Goal: Transaction & Acquisition: Purchase product/service

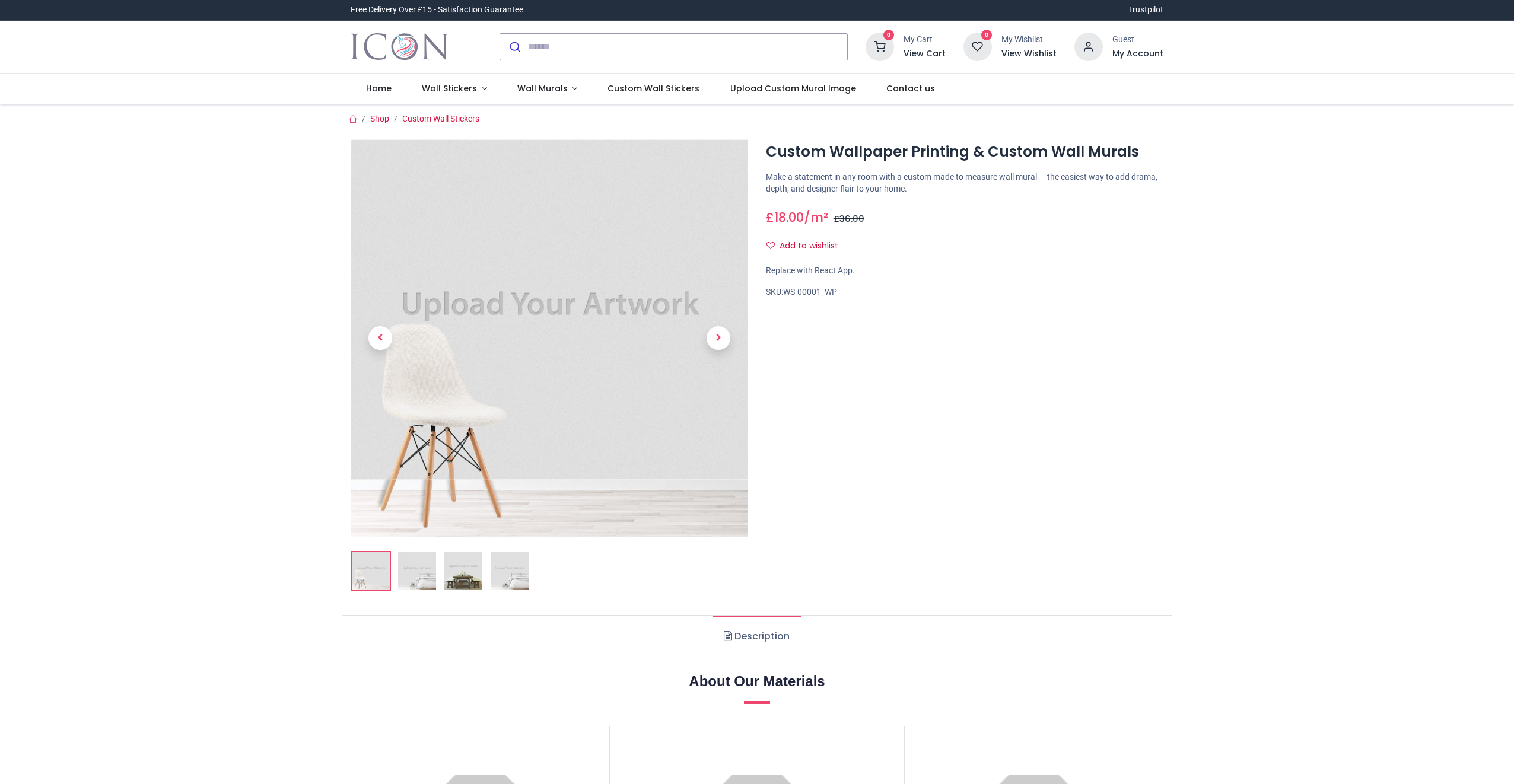
click at [523, 292] on img at bounding box center [549, 338] width 398 height 398
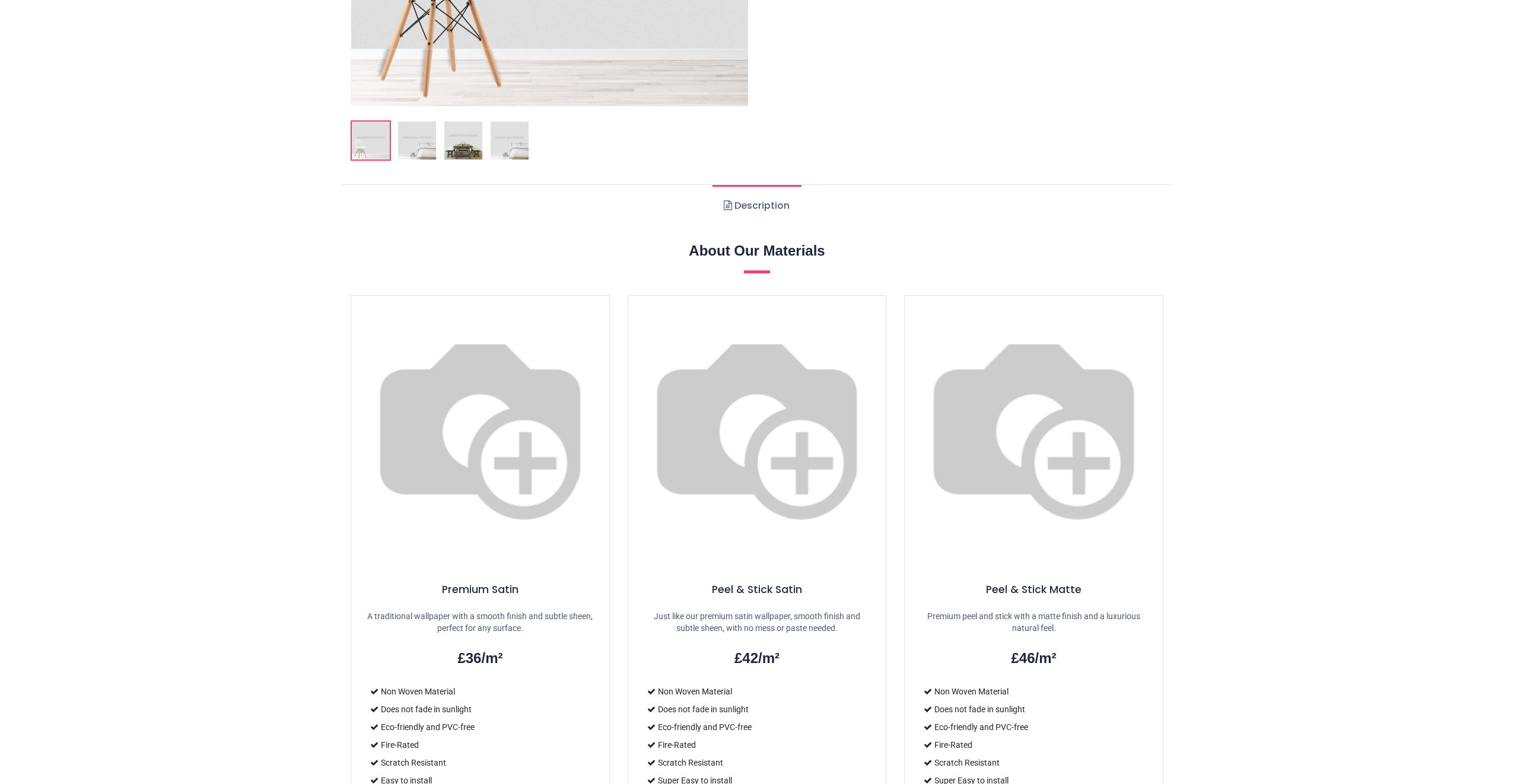
scroll to position [474, 0]
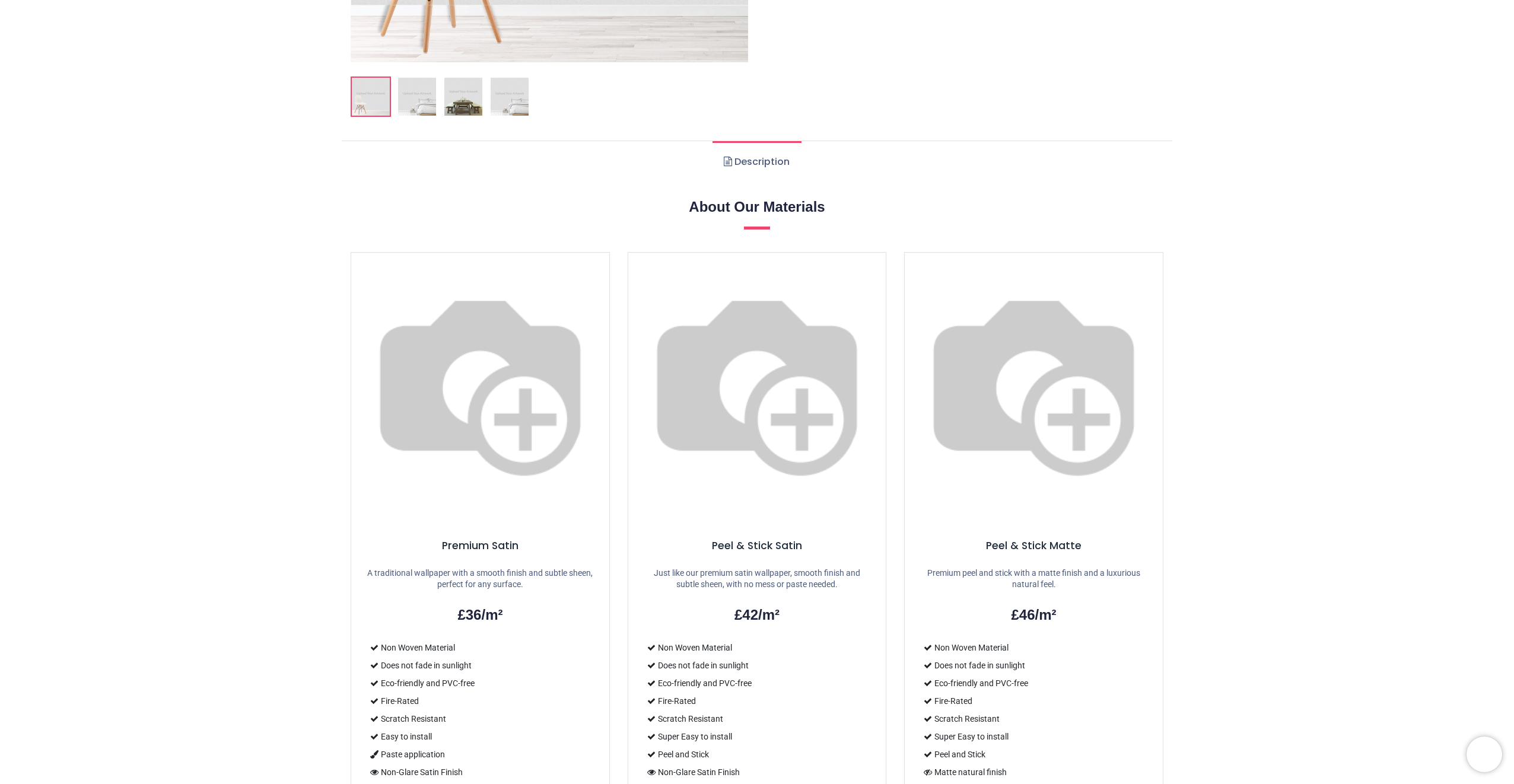
click at [843, 396] on img at bounding box center [757, 381] width 258 height 258
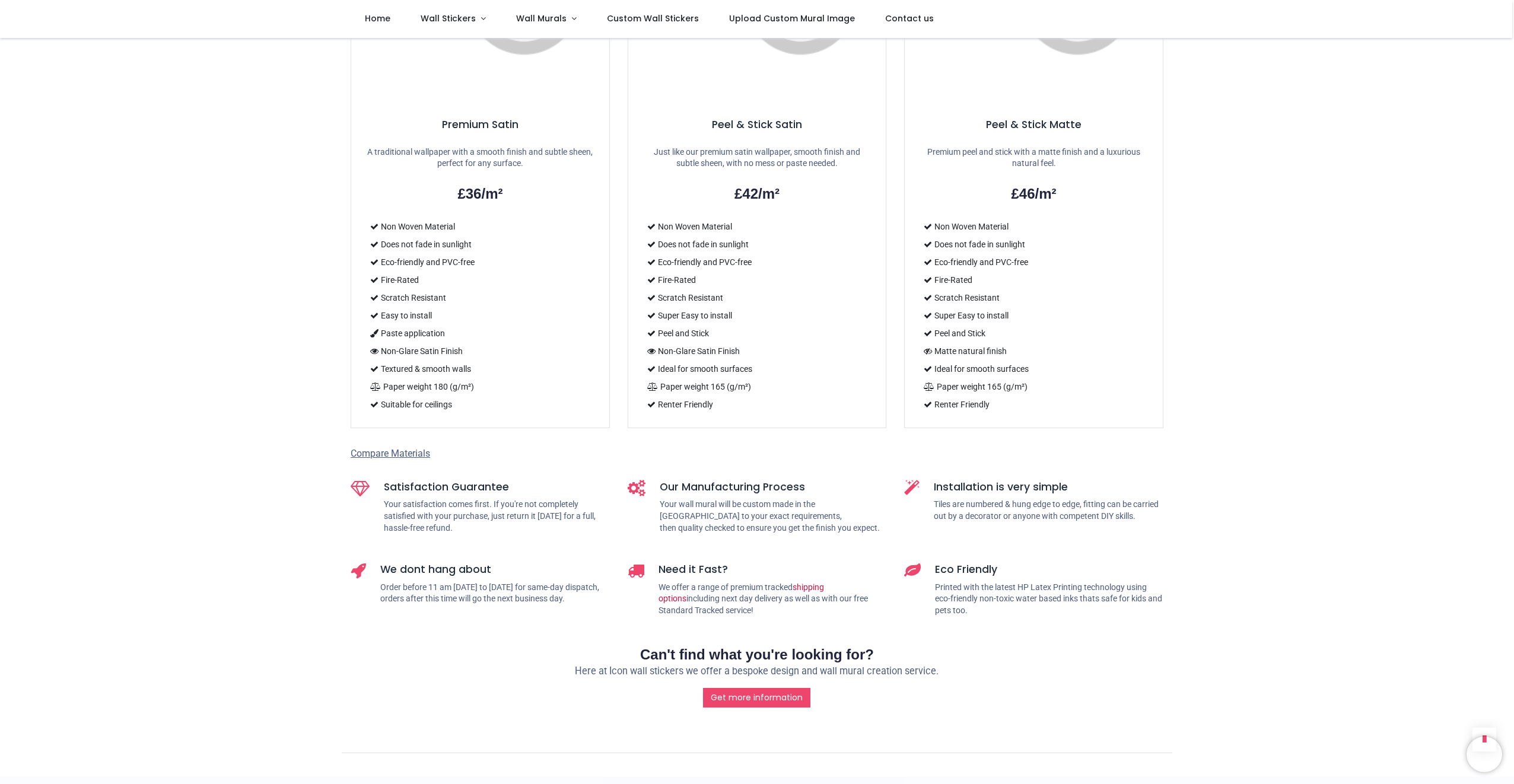
scroll to position [771, 0]
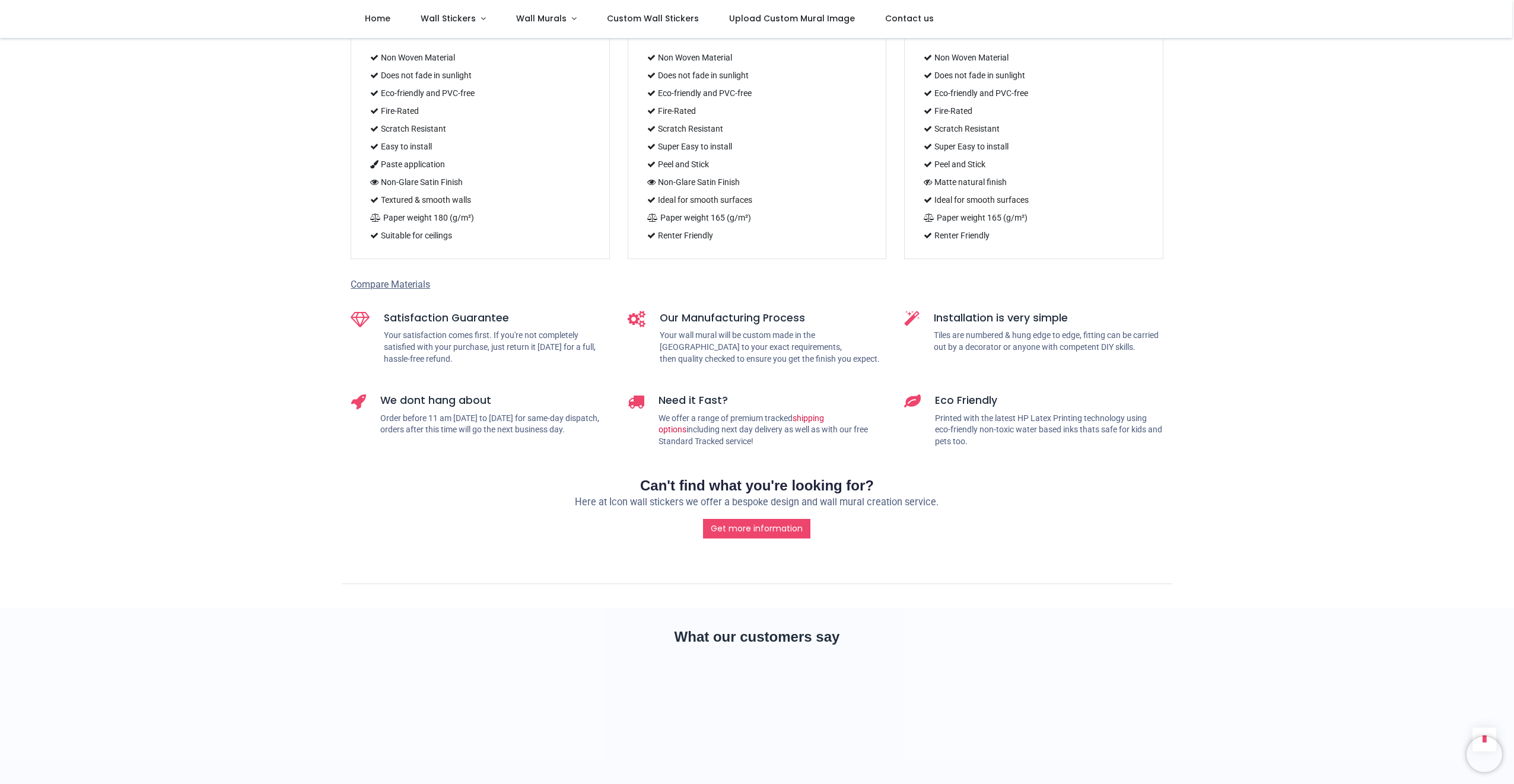
click at [714, 209] on li "Ideal for smooth surfaces" at bounding box center [757, 199] width 229 height 17
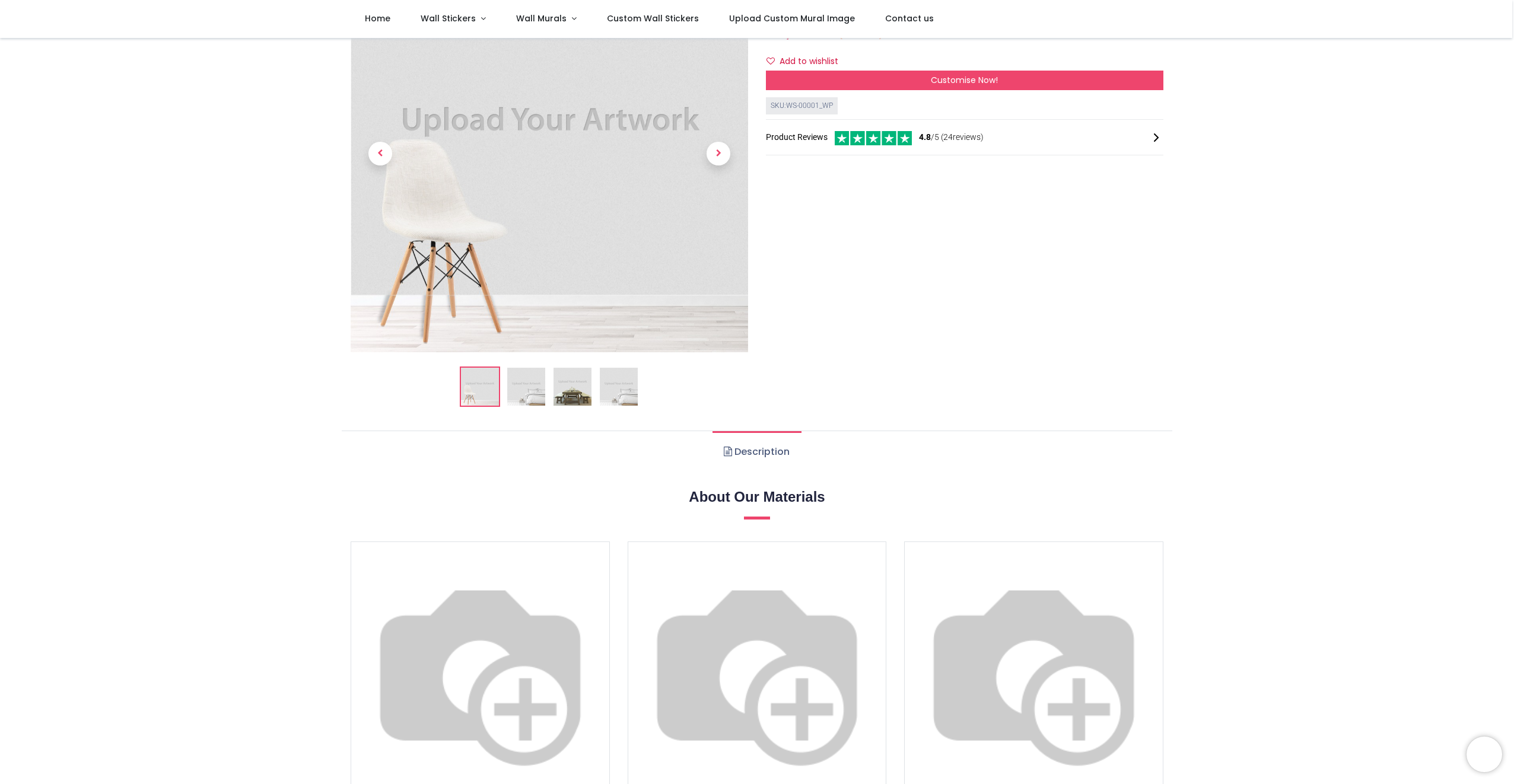
click at [765, 611] on img at bounding box center [757, 671] width 258 height 258
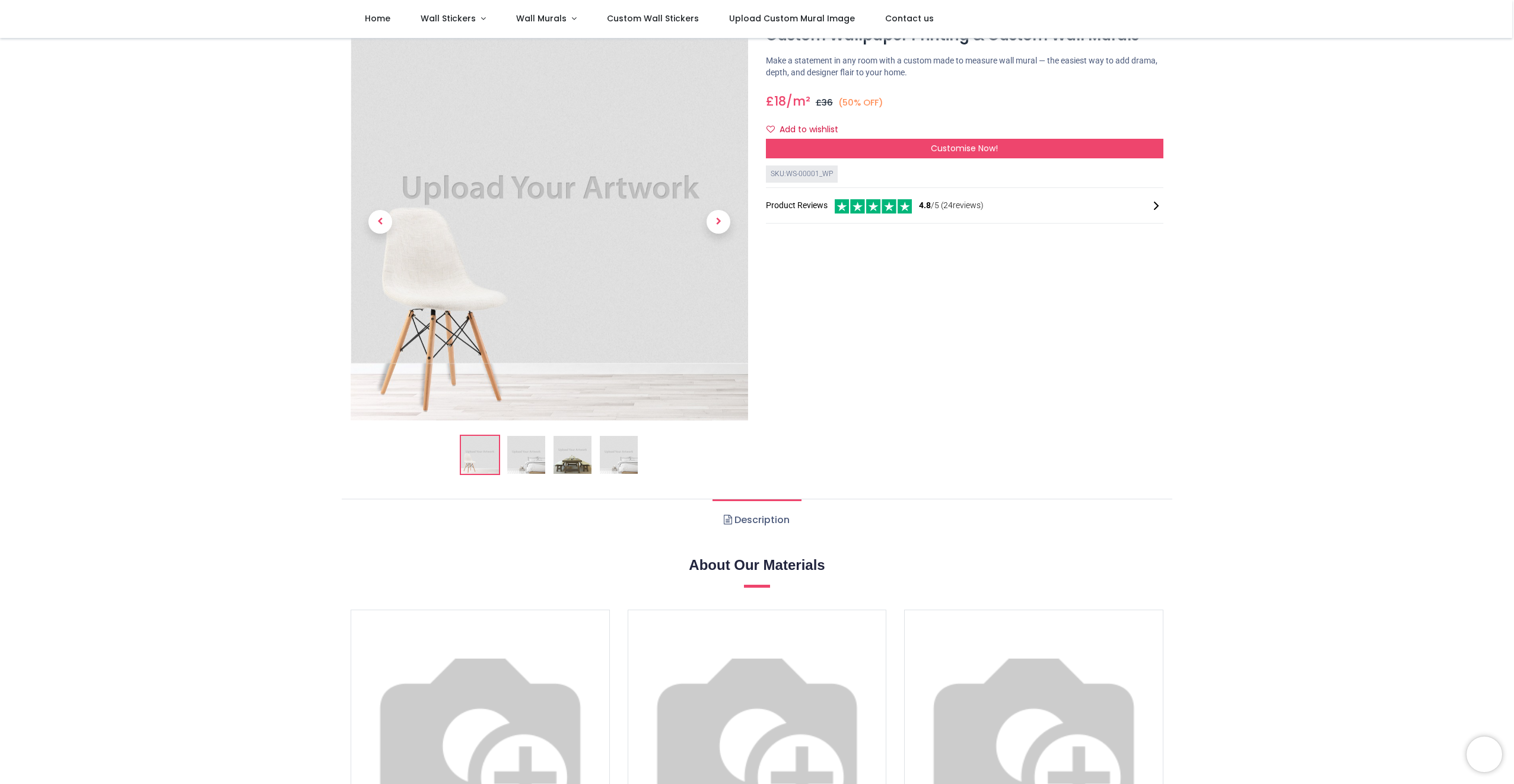
scroll to position [0, 0]
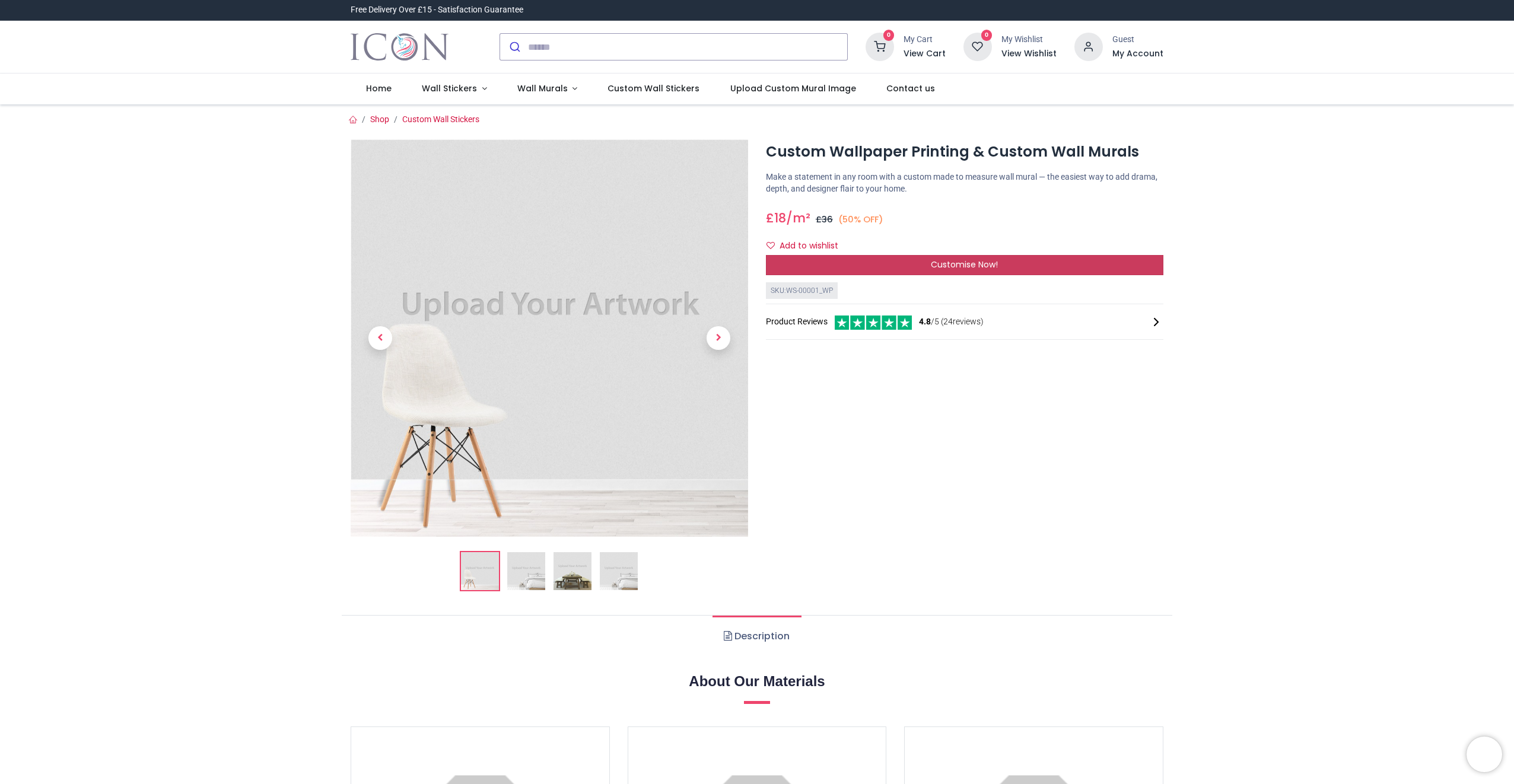
click at [939, 269] on span "Customise Now!" at bounding box center [964, 264] width 67 height 12
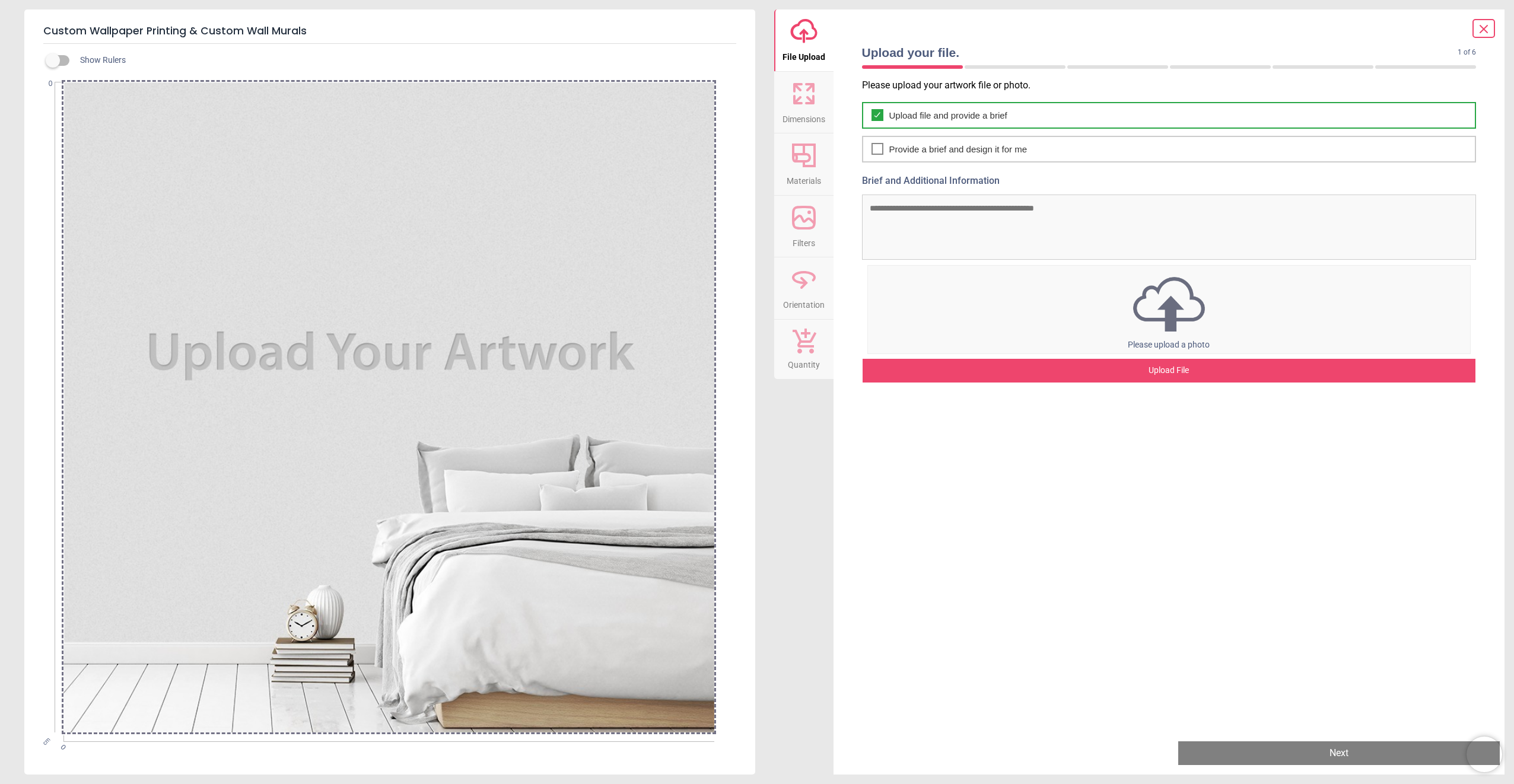
click at [948, 120] on span "Upload file and provide a brief" at bounding box center [949, 115] width 118 height 13
click at [1146, 367] on div "Upload File" at bounding box center [1169, 371] width 614 height 24
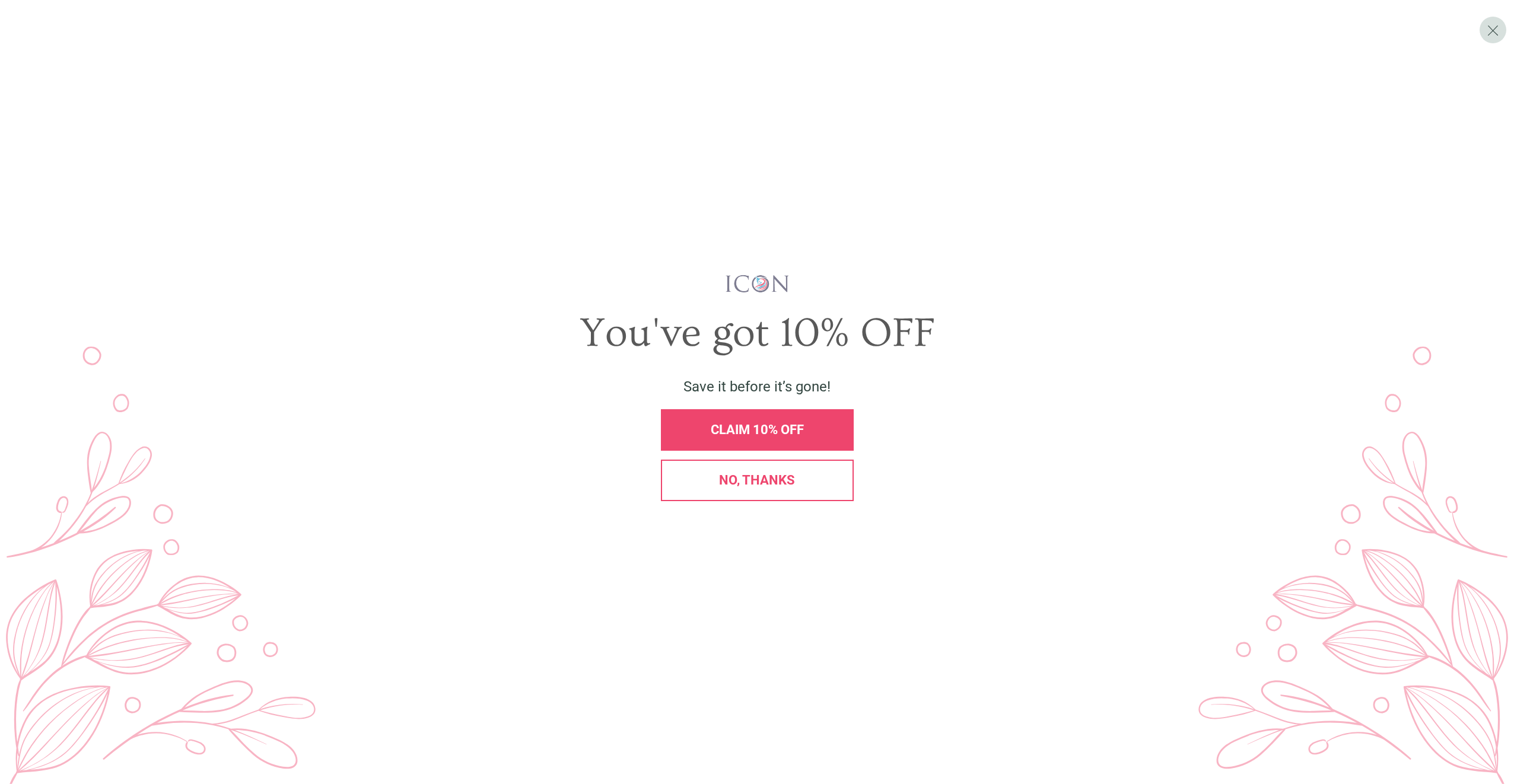
click at [806, 474] on div "No, thanks" at bounding box center [757, 480] width 172 height 13
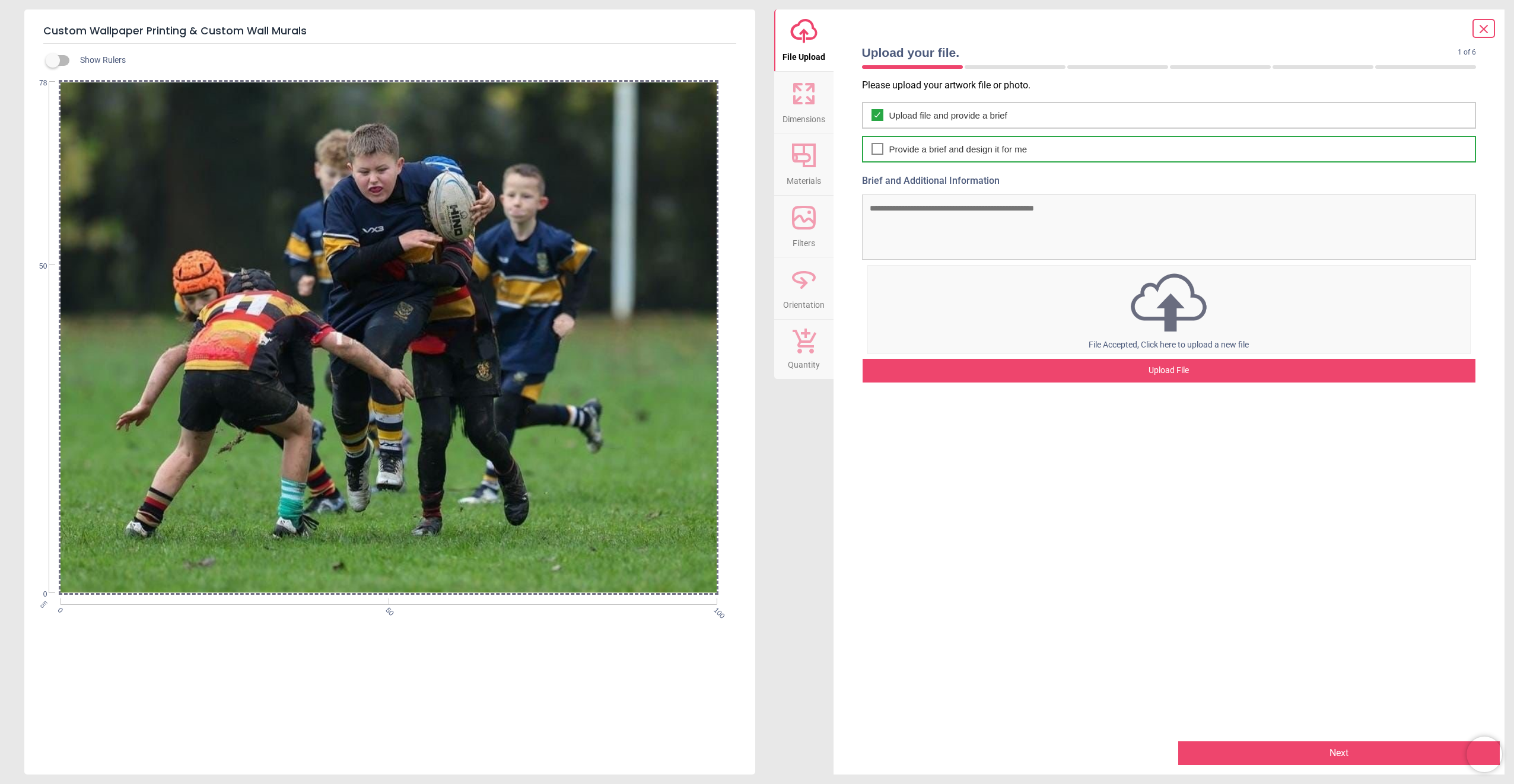
click at [994, 151] on span "Provide a brief and design it for me" at bounding box center [958, 149] width 138 height 13
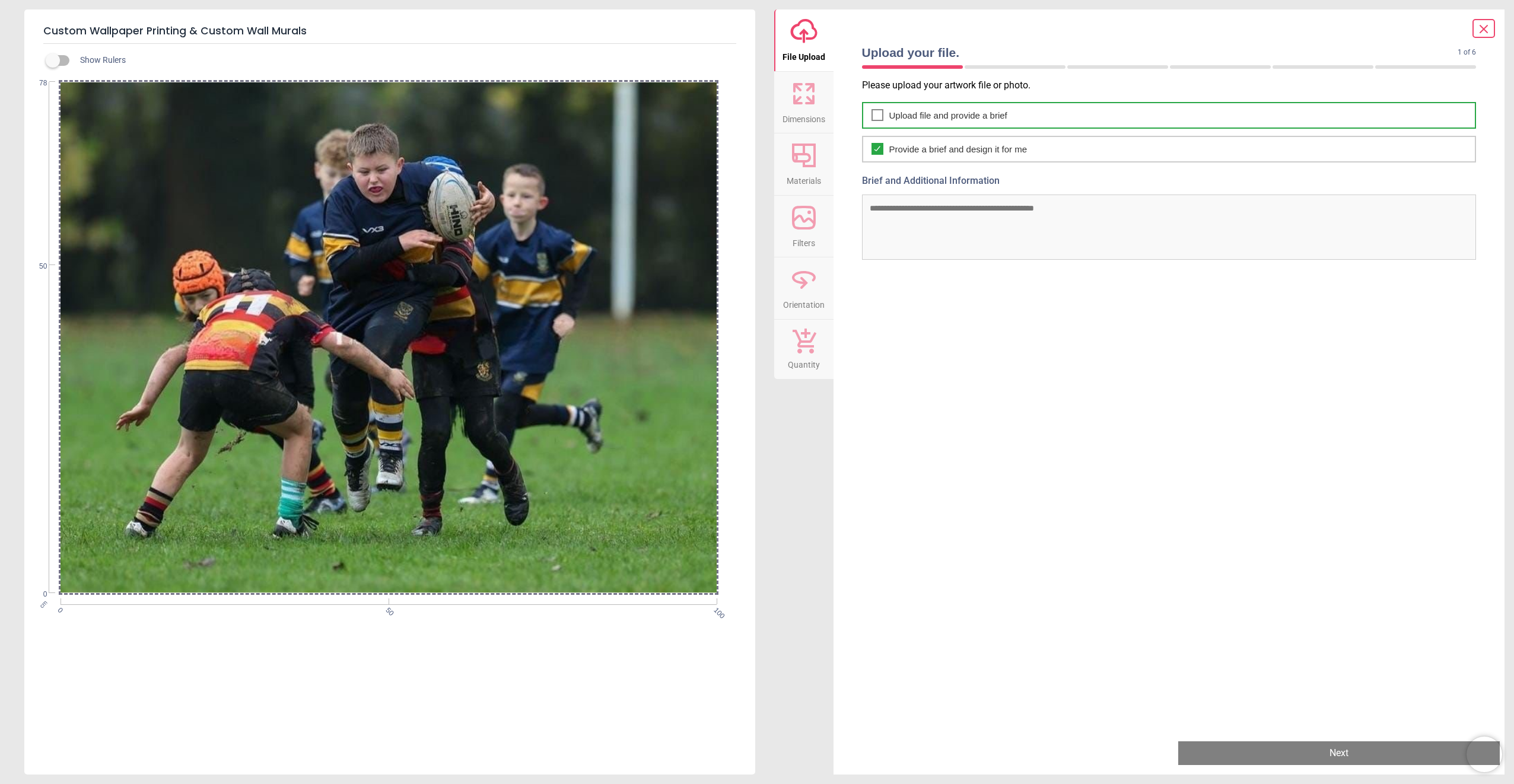
click at [992, 115] on span "Upload file and provide a brief" at bounding box center [949, 115] width 118 height 13
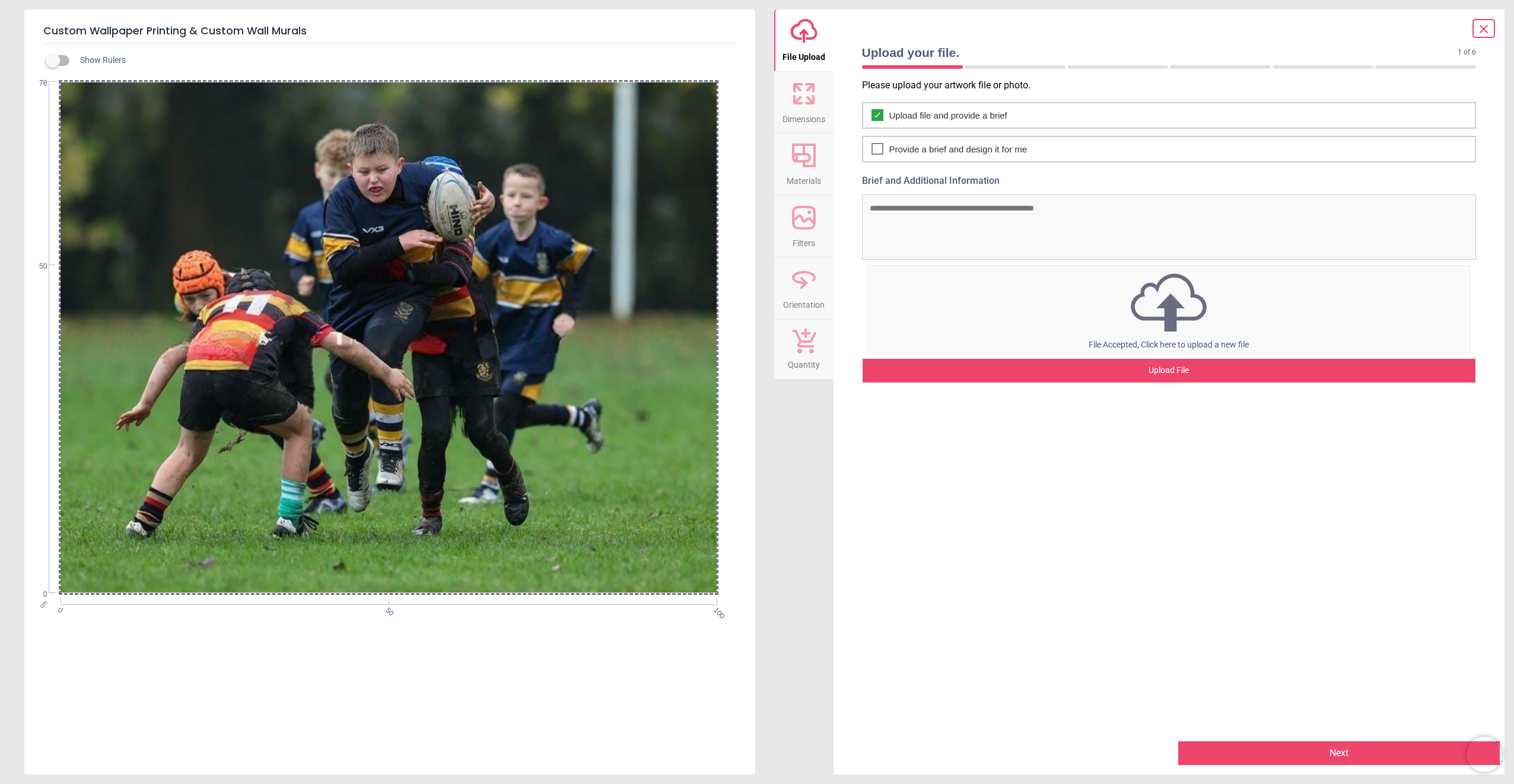
click at [1016, 222] on textarea "Brief and Additional Information" at bounding box center [1168, 226] width 615 height 65
type textarea "**********"
click at [799, 98] on icon at bounding box center [795, 99] width 7 height 7
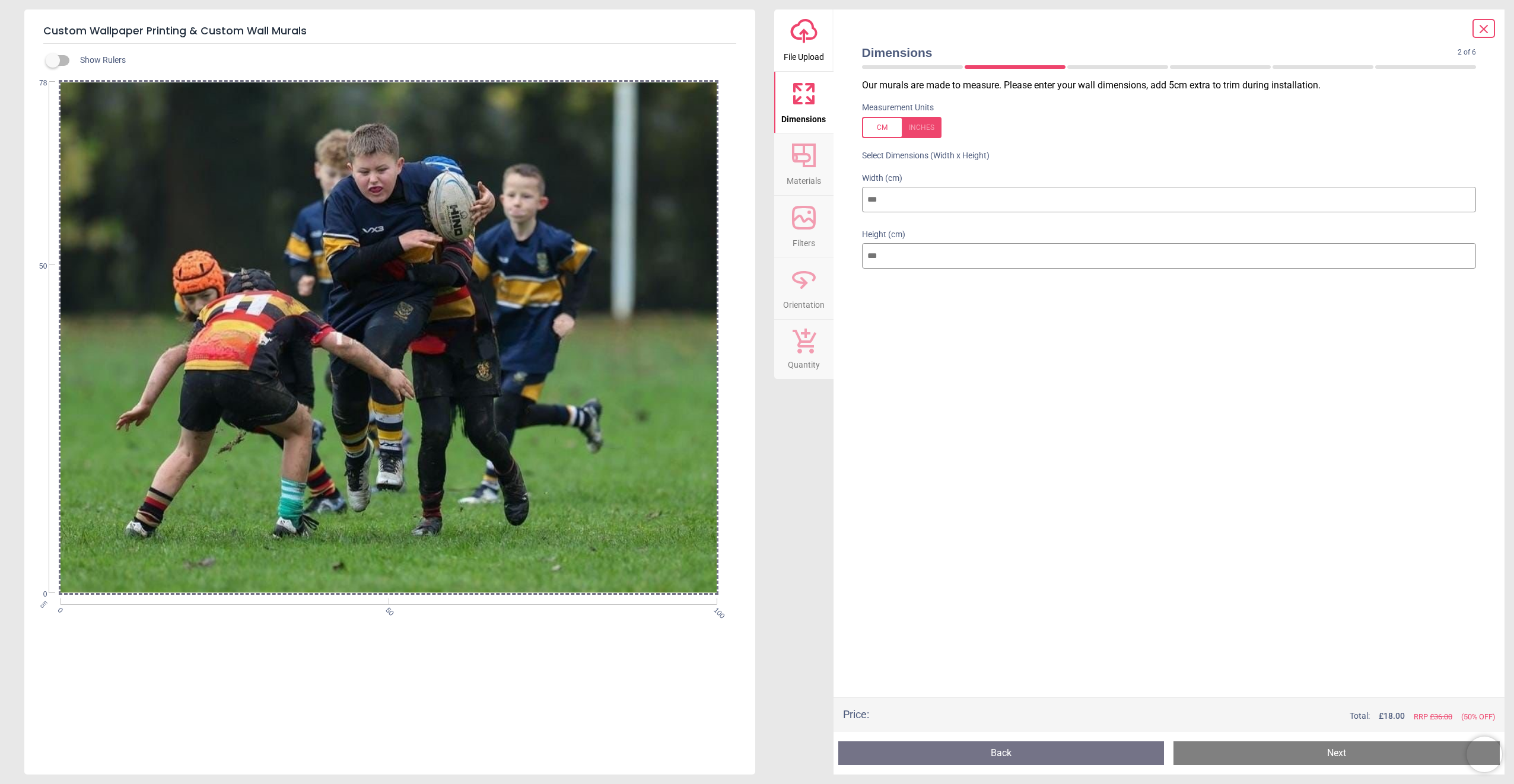
drag, startPoint x: 862, startPoint y: 193, endPoint x: 840, endPoint y: 193, distance: 22.0
click at [840, 193] on div "Dimensions 2 of 6 2 of 8 Our murals are made to measure. Please enter your wall…" at bounding box center [1169, 392] width 672 height 766
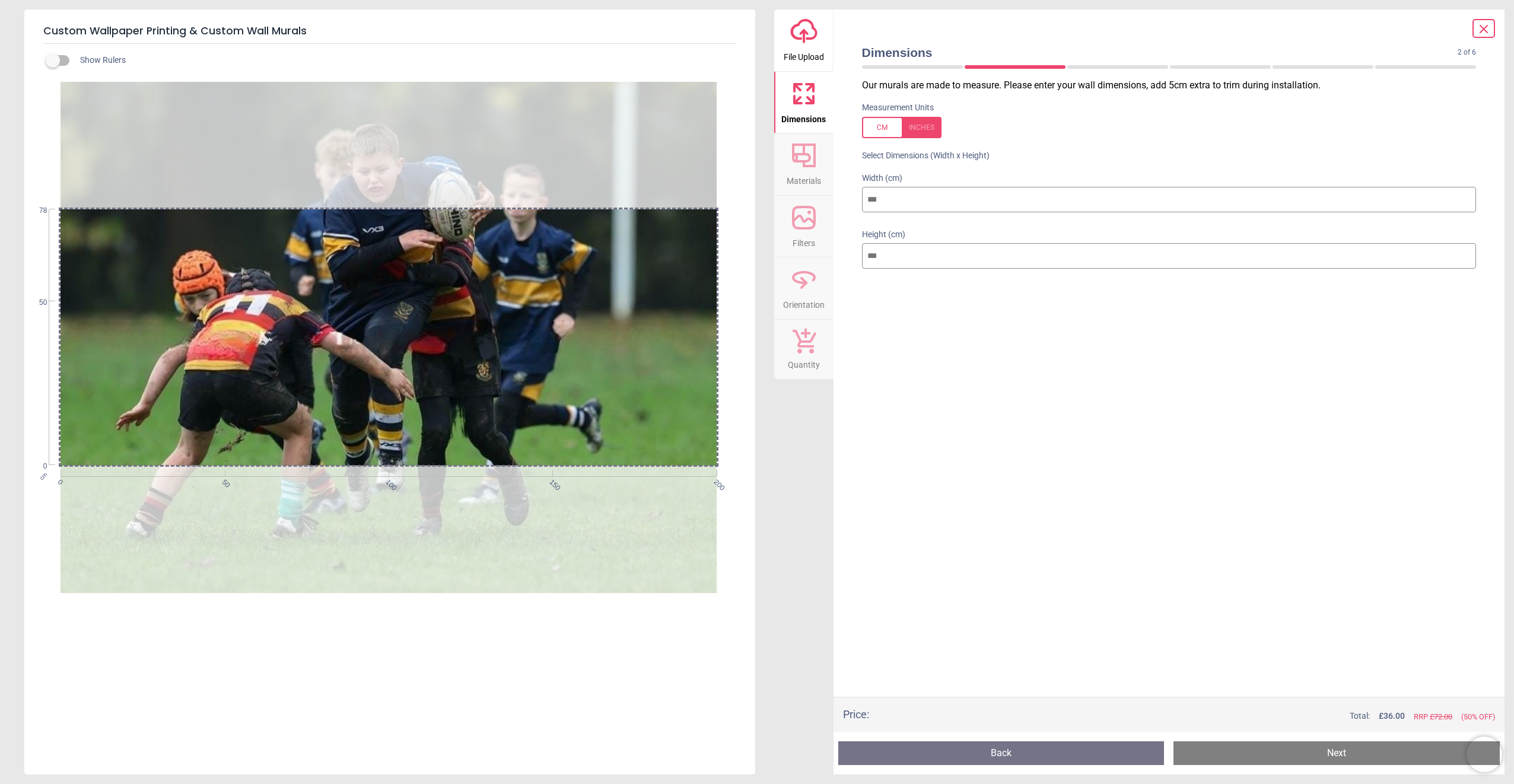
type input "***"
drag, startPoint x: 897, startPoint y: 254, endPoint x: 833, endPoint y: 259, distance: 64.2
click at [833, 259] on div "Dimensions 2 of 6 2 of 8 Our murals are made to measure. Please enter your wall…" at bounding box center [1169, 392] width 672 height 766
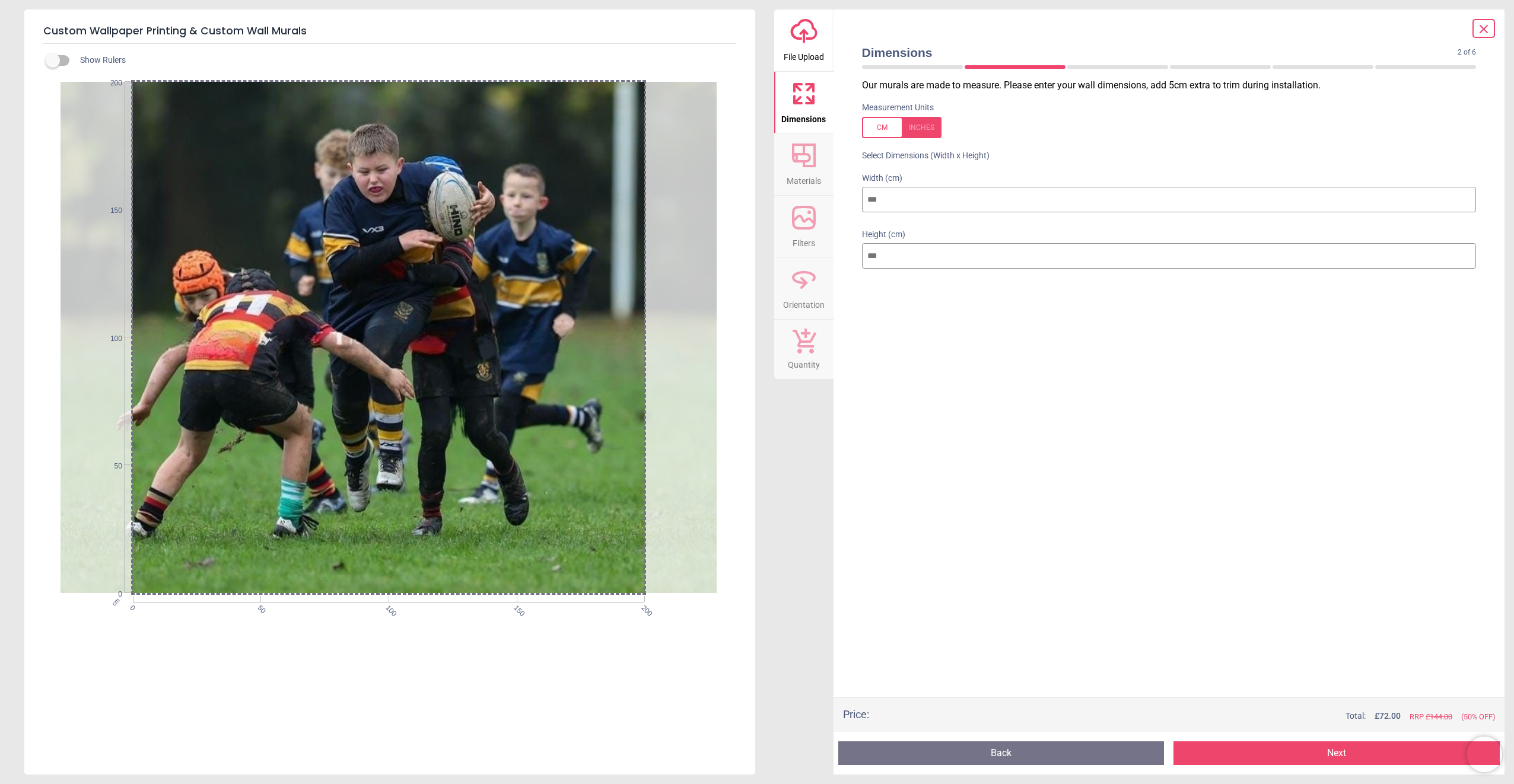
type input "***"
drag, startPoint x: 929, startPoint y: 203, endPoint x: 753, endPoint y: 196, distance: 176.1
click at [752, 199] on div "Custom Wallpaper Printing & Custom Wall Murals Show Rulers cm 0 50 100 150 200 …" at bounding box center [757, 392] width 1514 height 784
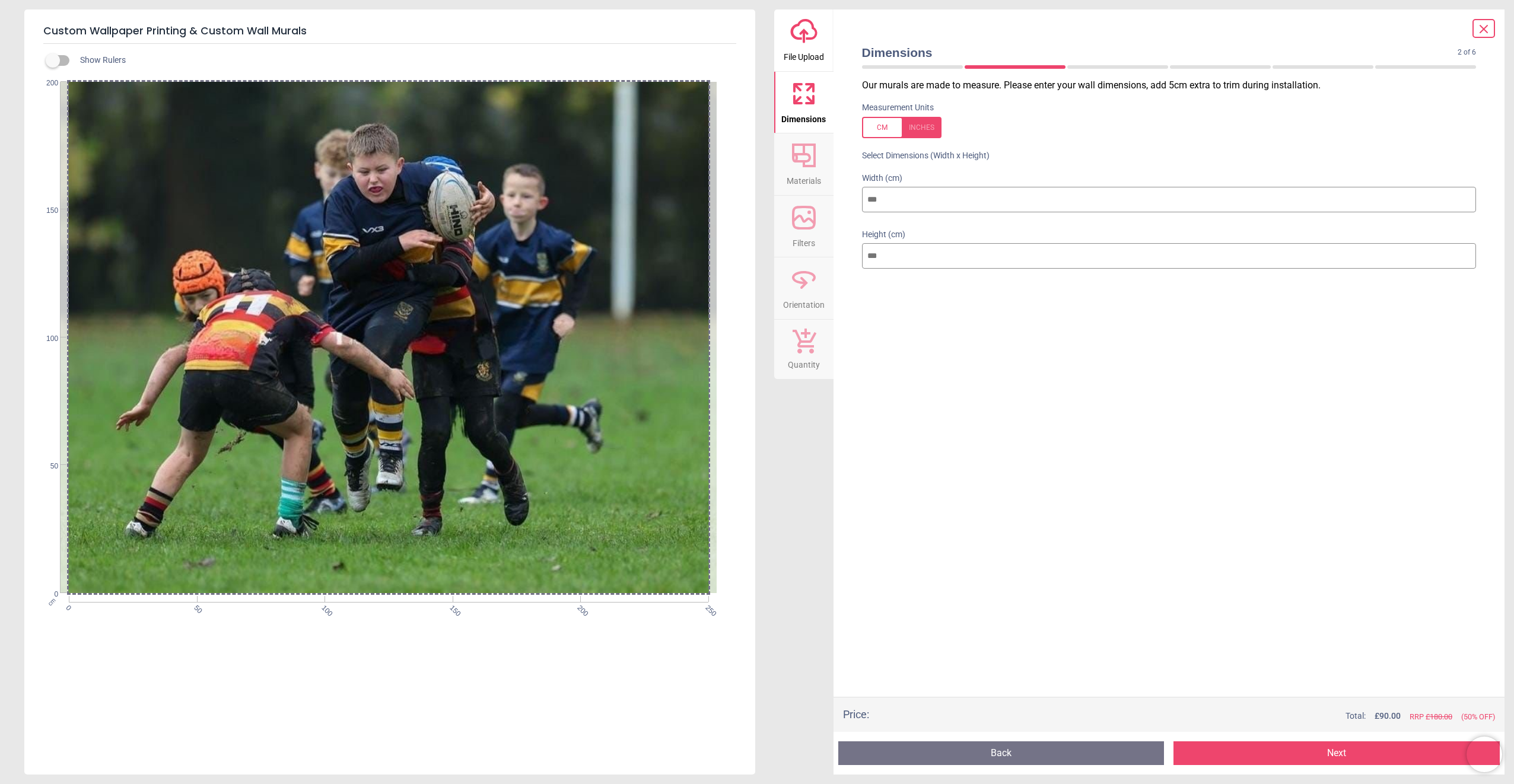
type input "***"
click at [1333, 750] on button "Next" at bounding box center [1336, 753] width 326 height 24
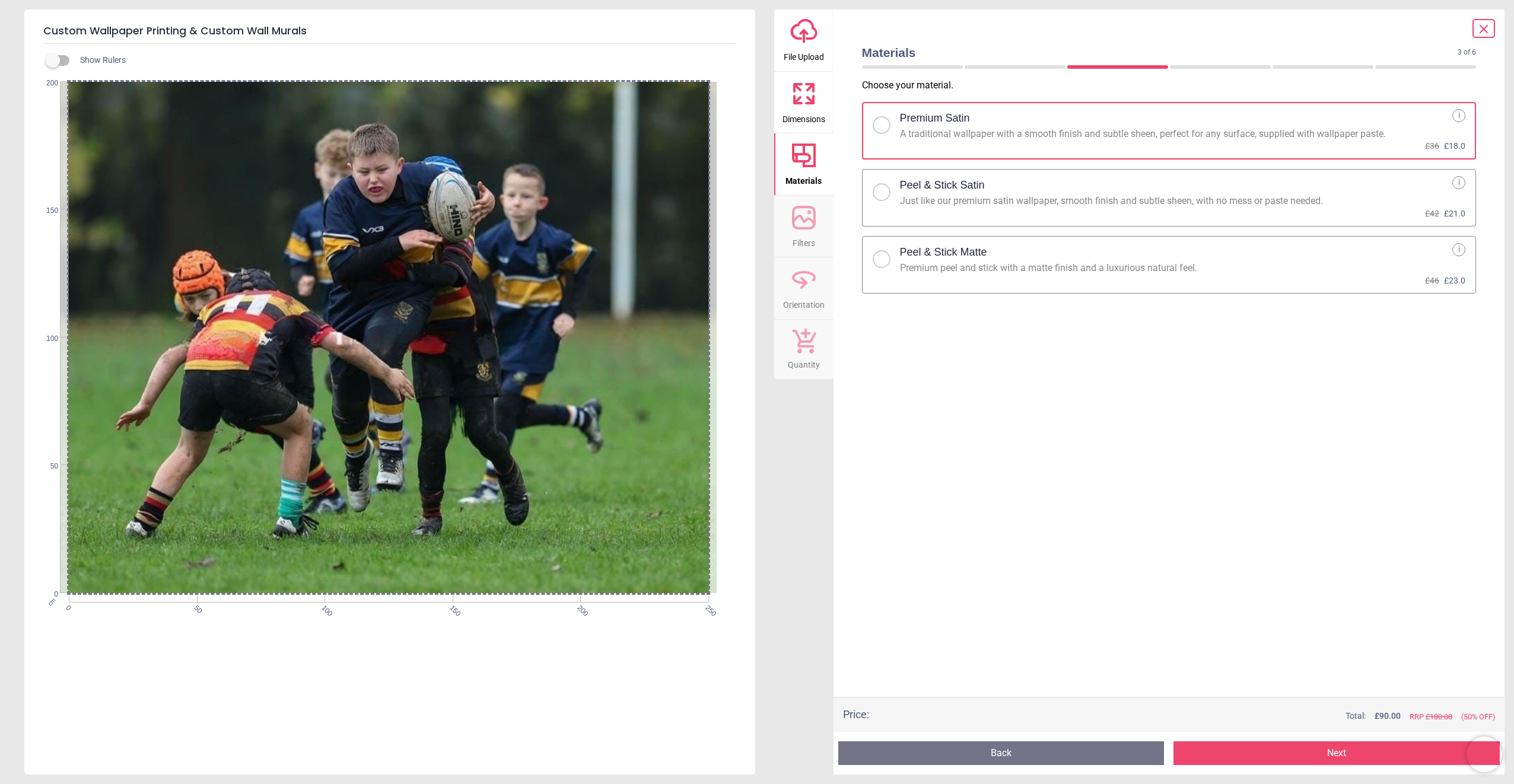
click at [1059, 188] on div "Peel & Stick Satin" at bounding box center [1176, 185] width 553 height 18
click at [1309, 750] on button "Next" at bounding box center [1336, 753] width 326 height 24
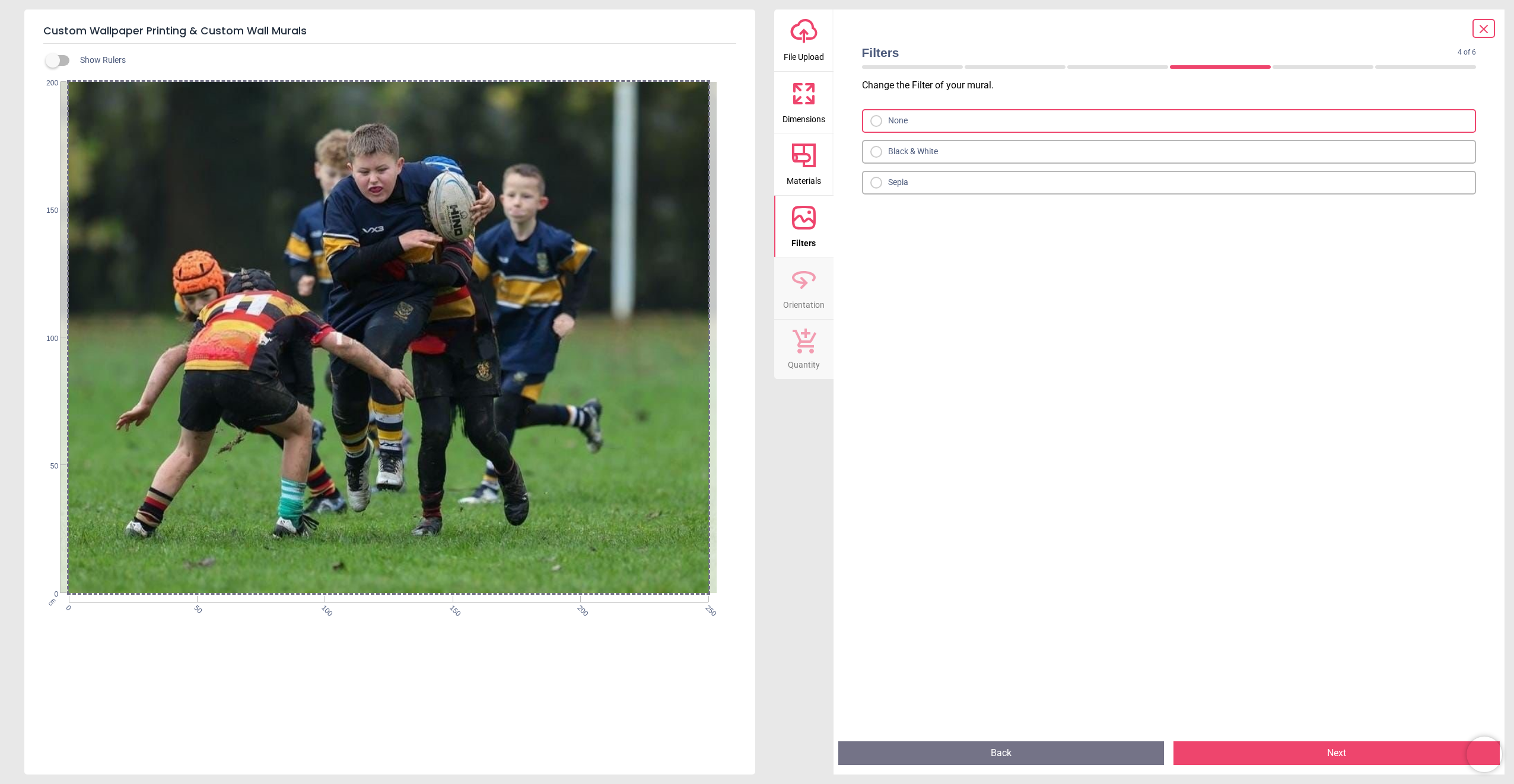
click at [1337, 751] on button "Next" at bounding box center [1336, 753] width 326 height 24
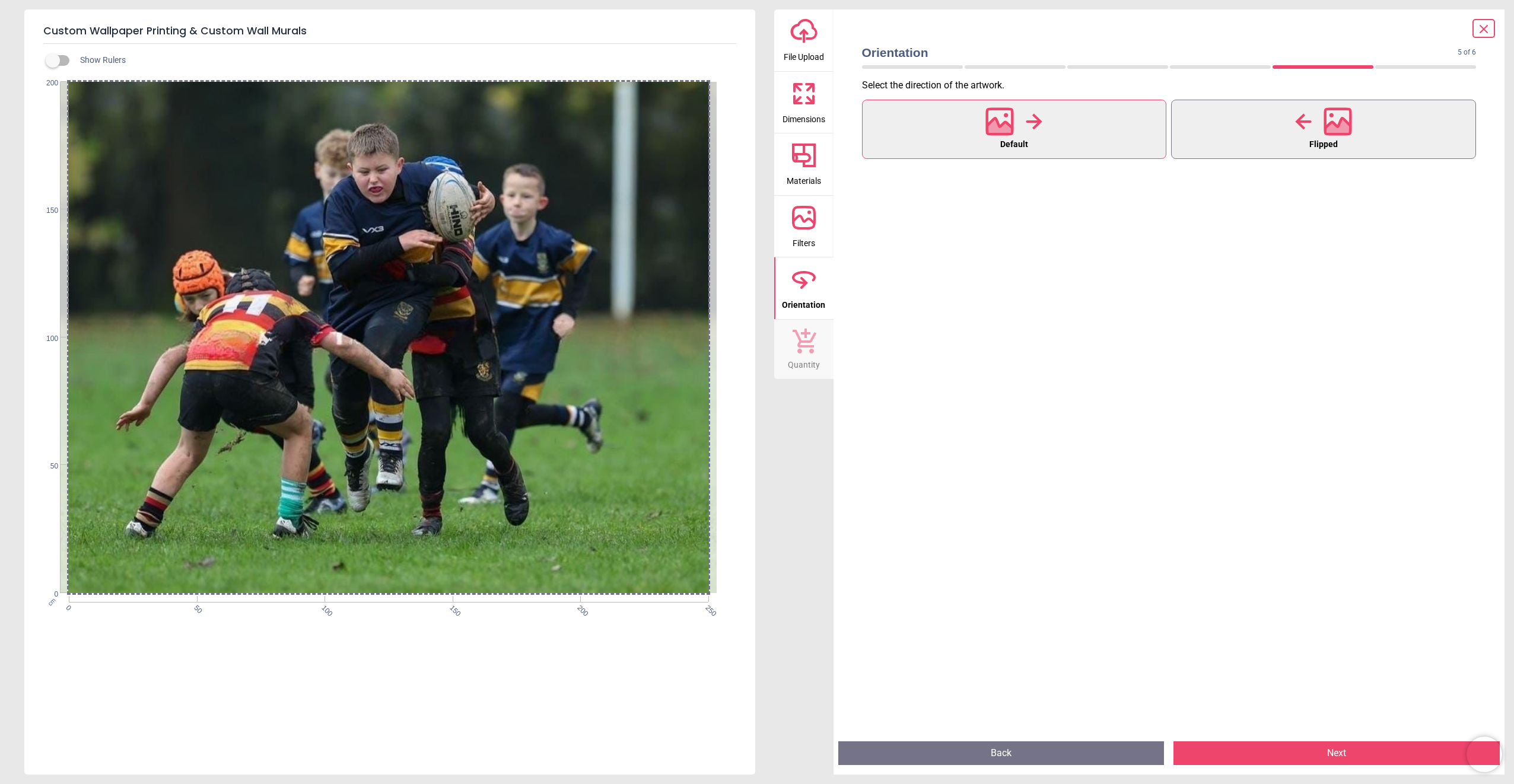
click at [1297, 125] on icon at bounding box center [1303, 121] width 16 height 17
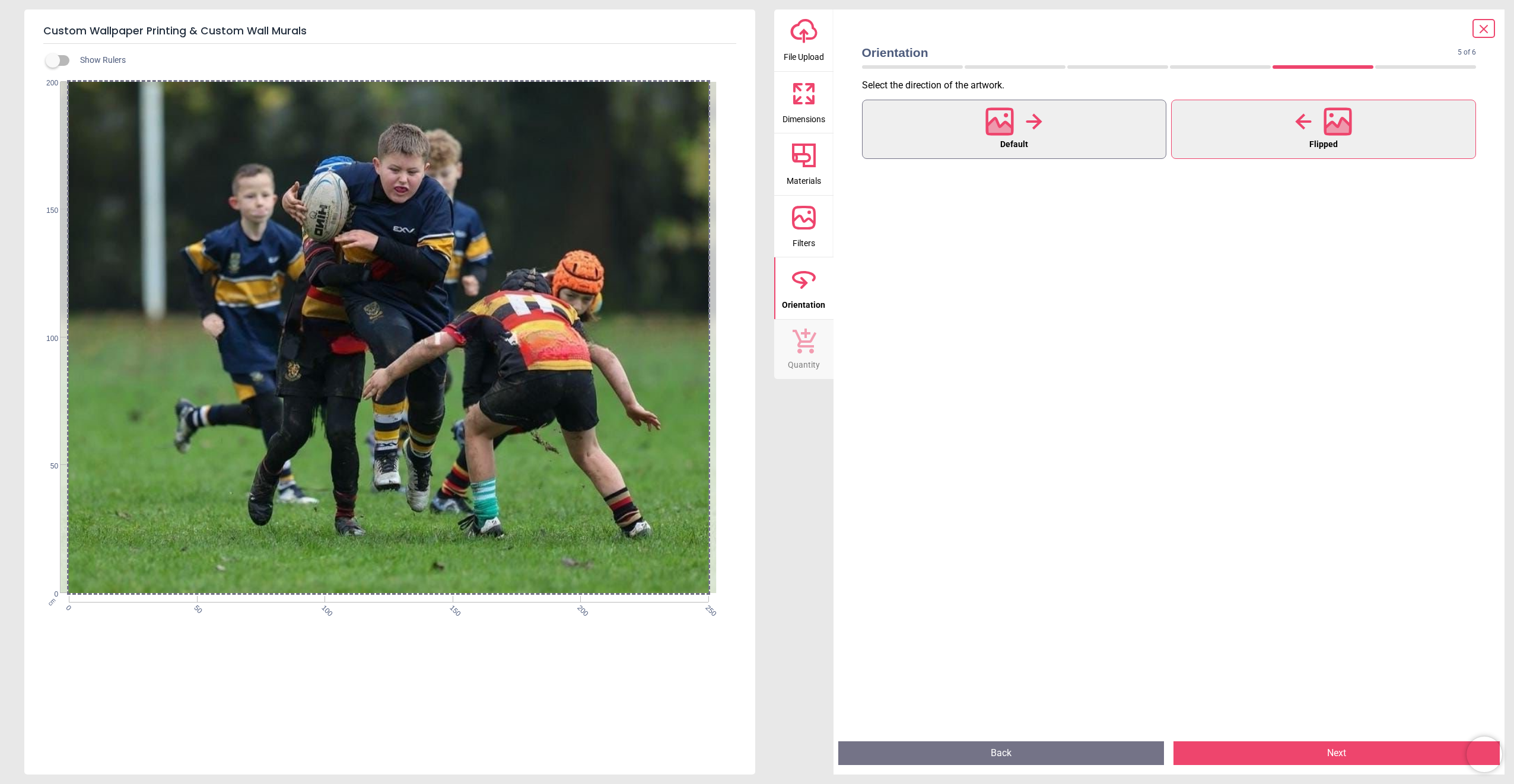
click at [1145, 129] on button "Default" at bounding box center [1014, 129] width 305 height 59
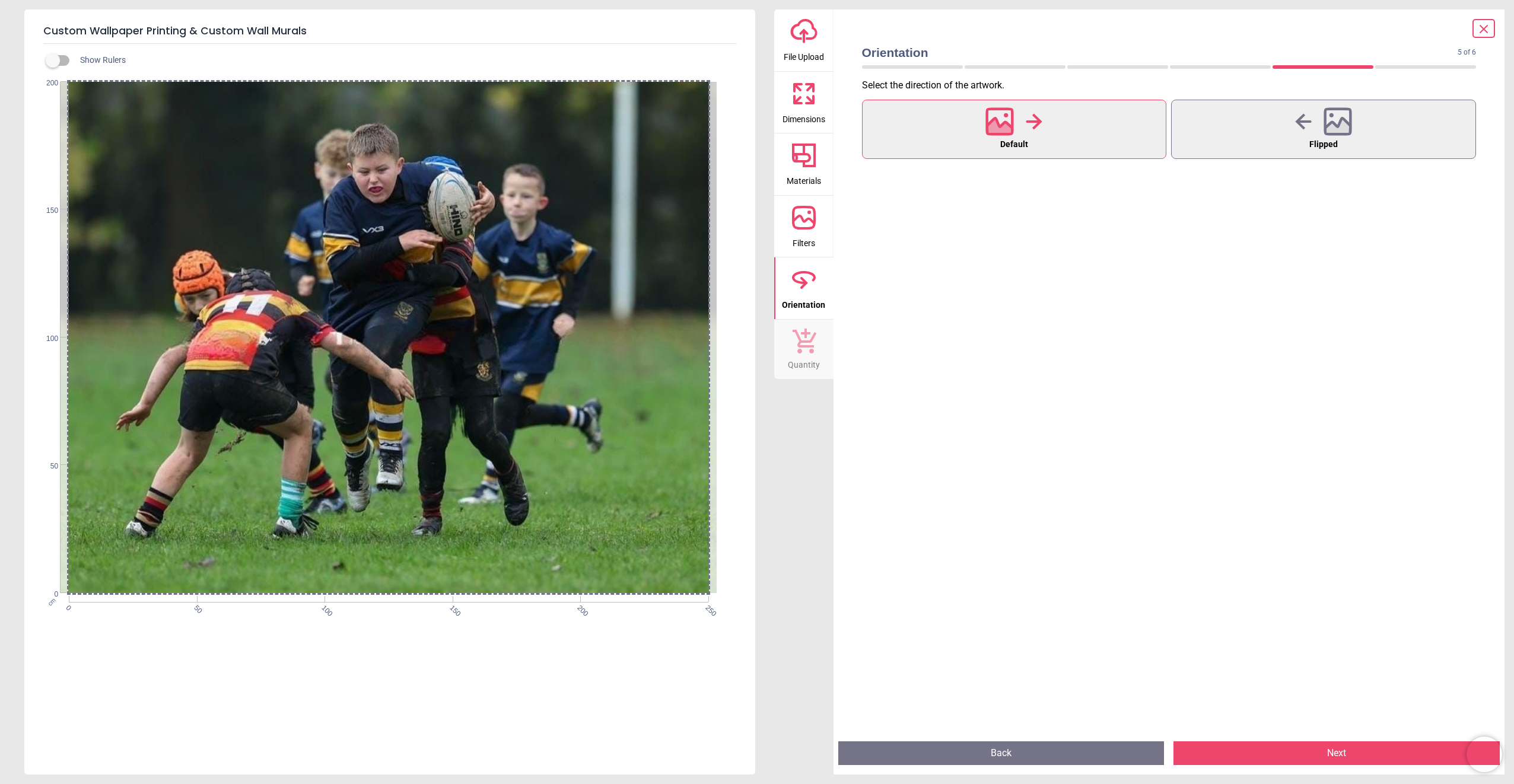
click at [1308, 759] on button "Next" at bounding box center [1336, 753] width 326 height 24
